Goal: Information Seeking & Learning: Learn about a topic

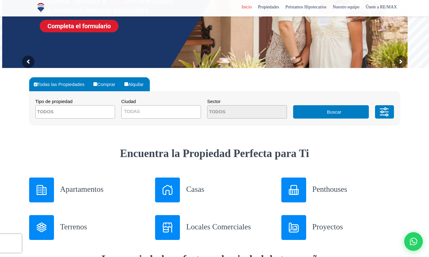
scroll to position [127, 0]
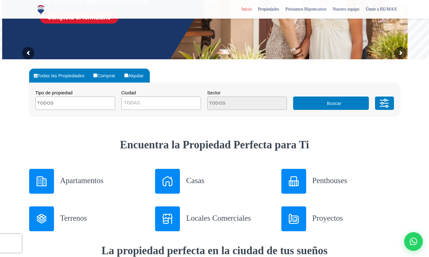
click at [106, 105] on span at bounding box center [75, 102] width 80 height 13
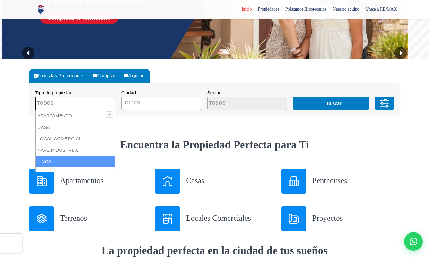
scroll to position [18, 0]
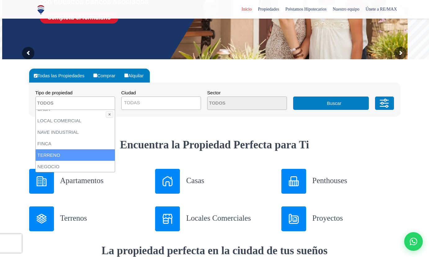
click at [65, 159] on li "TERRENO" at bounding box center [75, 154] width 79 height 11
select select "land"
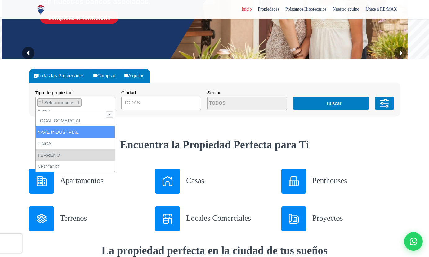
click at [171, 102] on span "TODAS" at bounding box center [160, 102] width 79 height 9
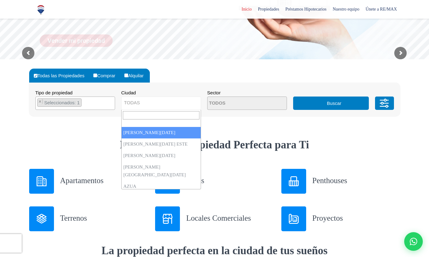
select select "1"
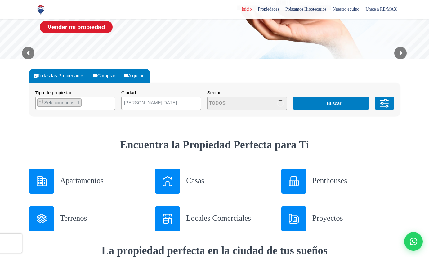
scroll to position [0, 0]
click at [309, 106] on button "Buscar" at bounding box center [331, 102] width 76 height 13
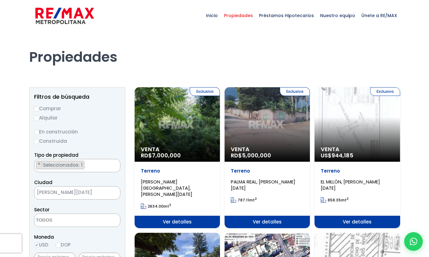
click at [55, 110] on label "Comprar" at bounding box center [77, 108] width 86 height 8
click at [39, 110] on input "Comprar" at bounding box center [36, 108] width 5 height 5
radio input "true"
click at [168, 57] on h1 "Propiedades" at bounding box center [214, 48] width 371 height 34
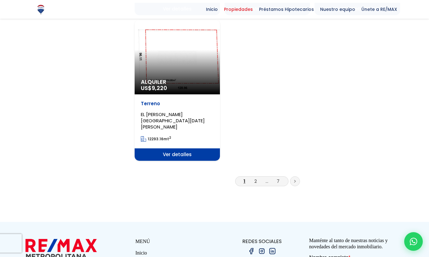
scroll to position [789, 0]
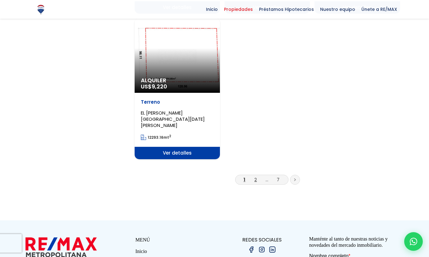
click at [255, 176] on link "2" at bounding box center [255, 179] width 2 height 7
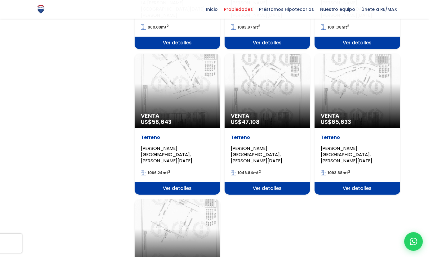
scroll to position [606, 0]
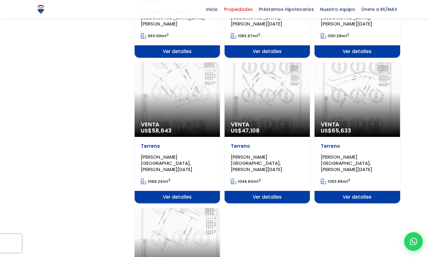
click at [260, 81] on div "Venta US$ 47,108" at bounding box center [266, 99] width 85 height 74
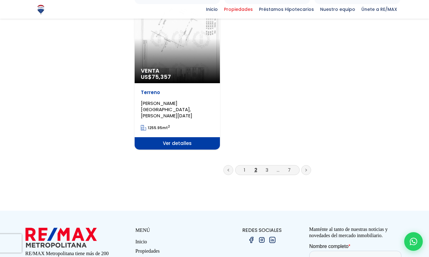
scroll to position [836, 0]
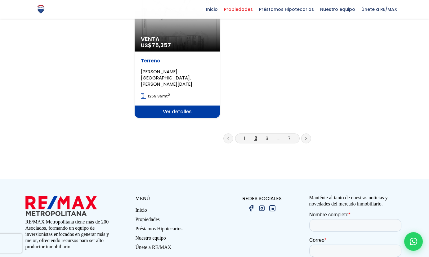
click at [265, 134] on li "3" at bounding box center [267, 138] width 10 height 8
click at [265, 135] on link "3" at bounding box center [266, 138] width 3 height 7
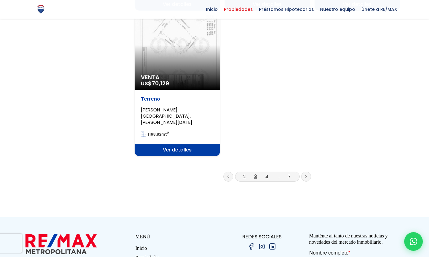
scroll to position [814, 0]
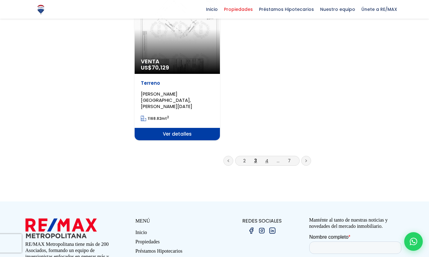
click at [266, 157] on link "4" at bounding box center [266, 160] width 3 height 7
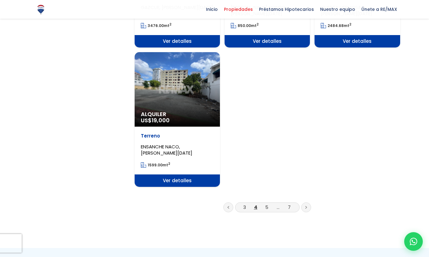
scroll to position [756, 0]
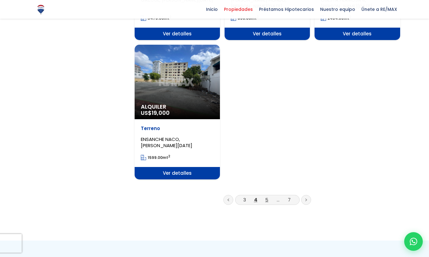
click at [267, 196] on link "5" at bounding box center [266, 199] width 3 height 7
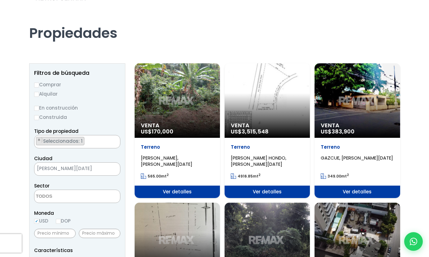
scroll to position [26, 0]
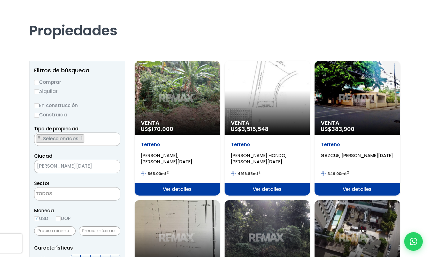
click at [42, 83] on label "Comprar" at bounding box center [77, 82] width 86 height 8
click at [39, 83] on input "Comprar" at bounding box center [36, 82] width 5 height 5
radio input "true"
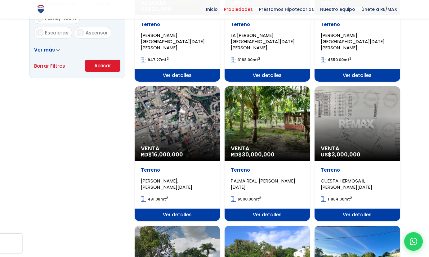
scroll to position [0, 0]
click at [106, 70] on button "Aplicar" at bounding box center [102, 66] width 35 height 12
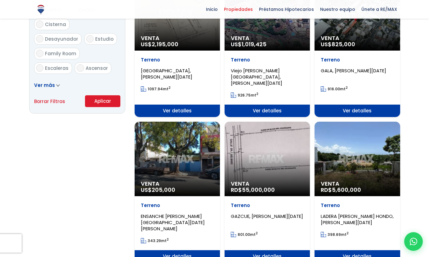
scroll to position [411, 0]
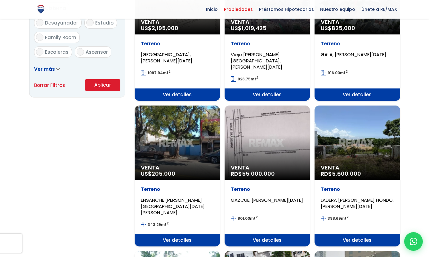
click at [50, 69] on span "Ver más" at bounding box center [44, 69] width 21 height 7
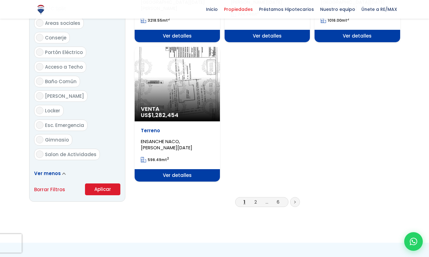
scroll to position [763, 0]
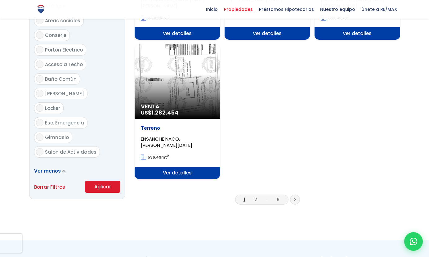
click at [59, 167] on span "Ver menos" at bounding box center [47, 170] width 27 height 7
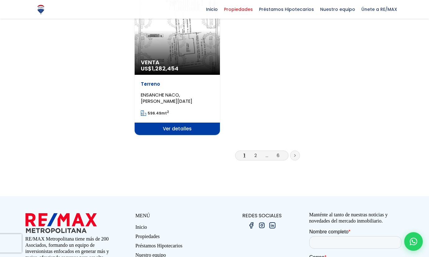
scroll to position [825, 0]
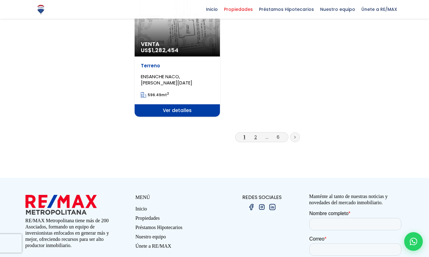
click at [255, 134] on link "2" at bounding box center [255, 137] width 2 height 7
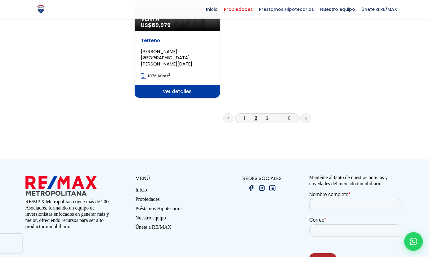
scroll to position [858, 0]
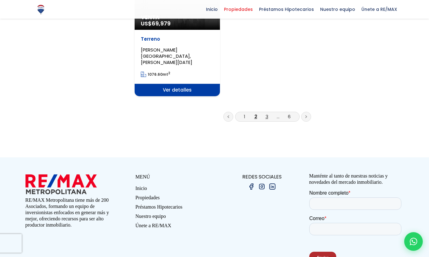
click at [267, 113] on link "3" at bounding box center [266, 116] width 3 height 7
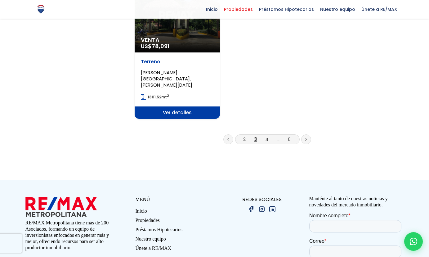
scroll to position [842, 0]
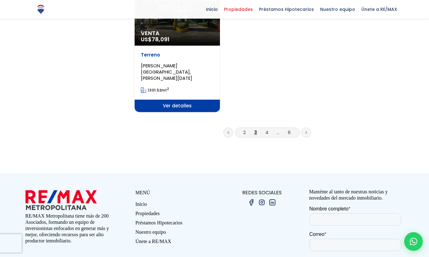
click at [264, 128] on li "4" at bounding box center [267, 132] width 10 height 8
click at [265, 129] on link "4" at bounding box center [266, 132] width 3 height 7
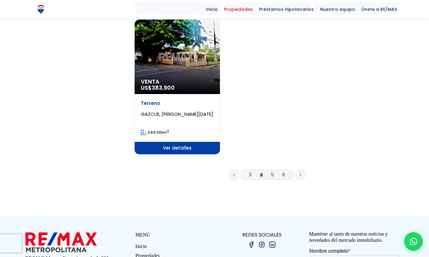
scroll to position [777, 0]
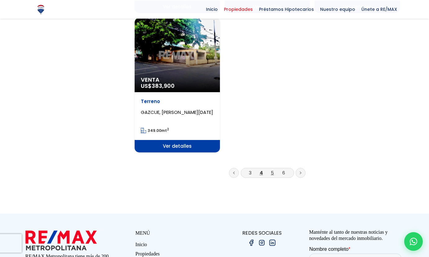
click at [272, 169] on link "5" at bounding box center [271, 172] width 3 height 7
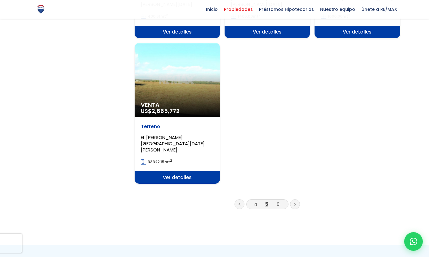
scroll to position [767, 0]
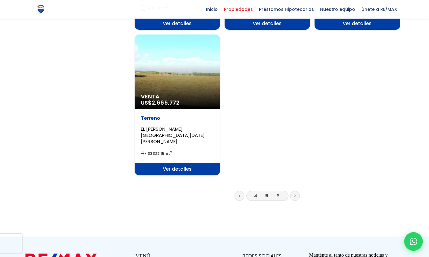
click at [277, 192] on link "6" at bounding box center [277, 195] width 3 height 7
